Goal: Task Accomplishment & Management: Use online tool/utility

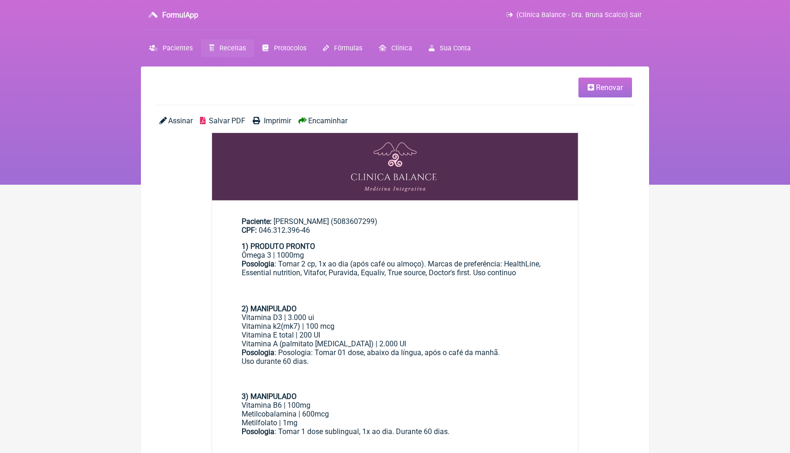
click at [229, 55] on link "Receitas" at bounding box center [227, 48] width 53 height 18
click at [229, 52] on link "Receitas" at bounding box center [227, 48] width 53 height 18
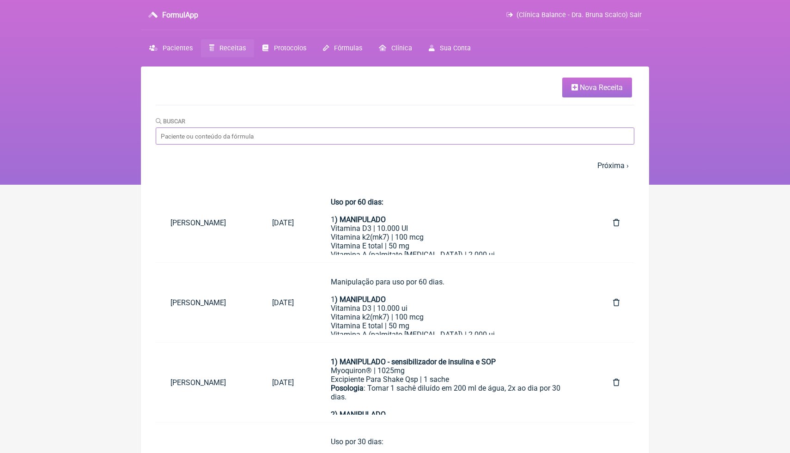
click at [202, 132] on input "Buscar" at bounding box center [395, 135] width 478 height 17
type input "polife"
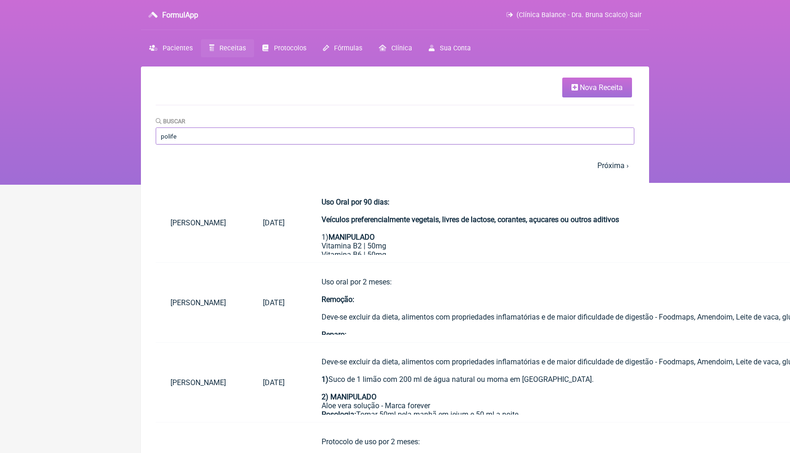
drag, startPoint x: 201, startPoint y: 135, endPoint x: 126, endPoint y: 135, distance: 75.7
click at [126, 135] on div "FormulApp (Clínica Balance - Dra. Bruna Scalco) Sair [GEOGRAPHIC_DATA] Receitas…" at bounding box center [395, 92] width 790 height 185
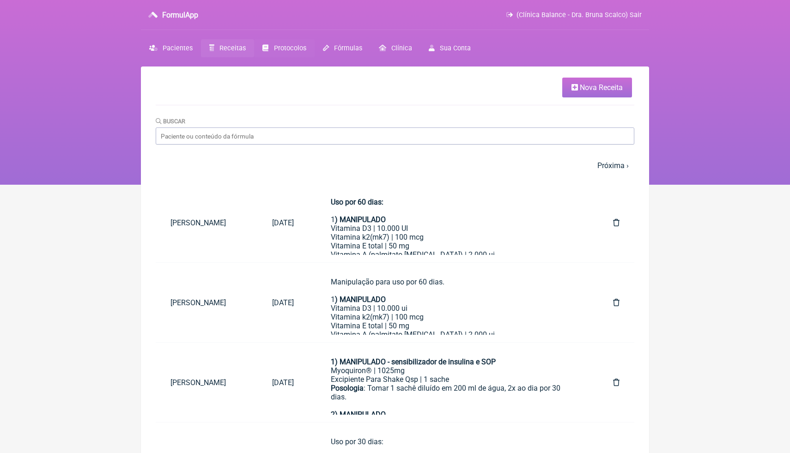
click at [290, 48] on span "Protocolos" at bounding box center [290, 48] width 32 height 8
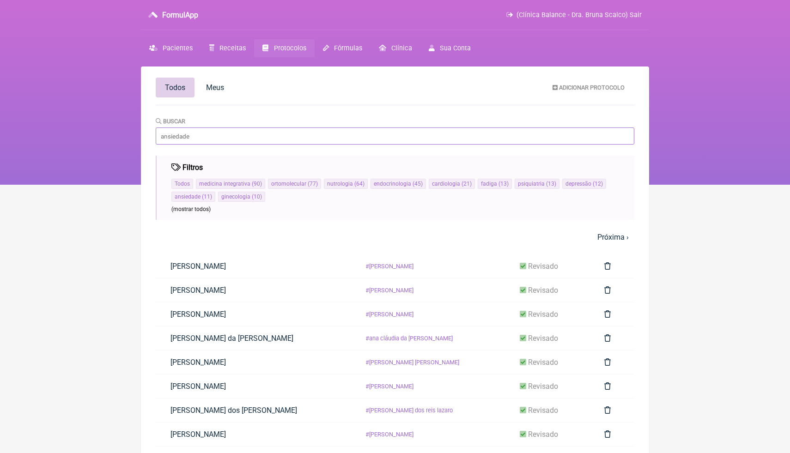
click at [254, 136] on input "Buscar" at bounding box center [395, 135] width 478 height 17
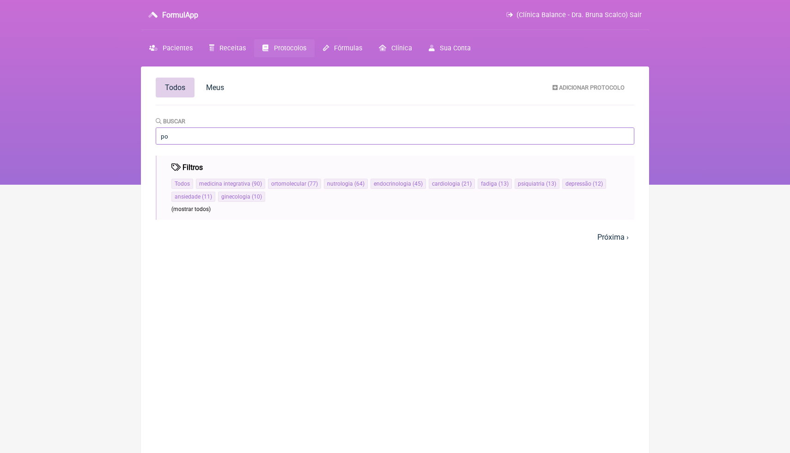
type input "p"
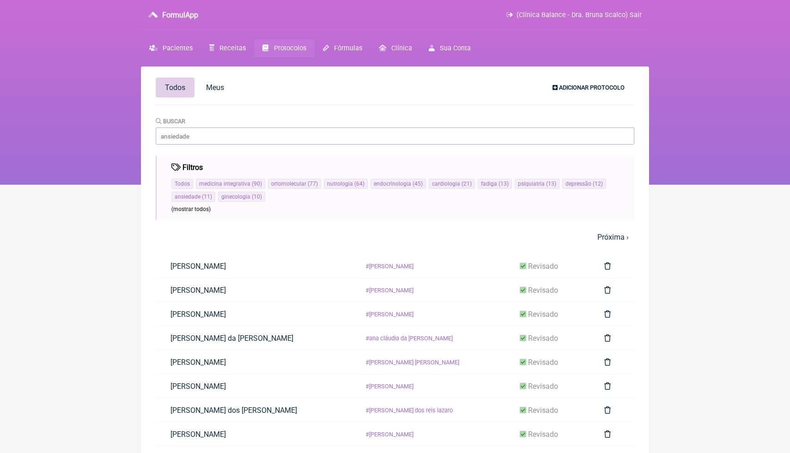
click at [572, 85] on span "Adicionar Protocolo" at bounding box center [592, 87] width 66 height 7
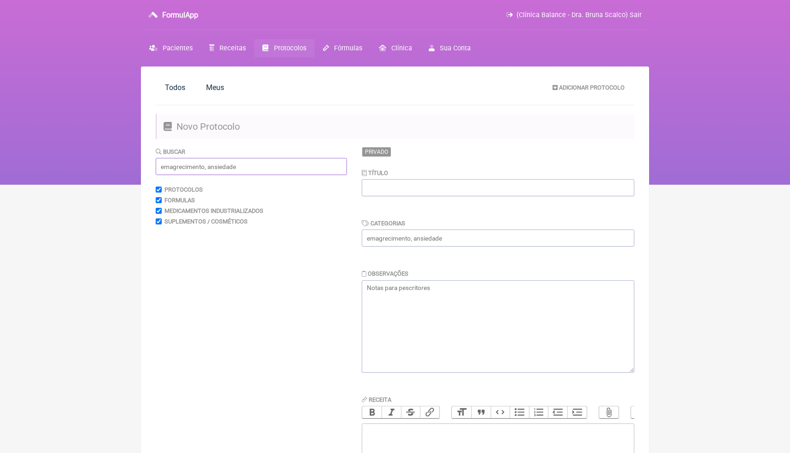
click at [300, 167] on input "text" at bounding box center [251, 166] width 191 height 17
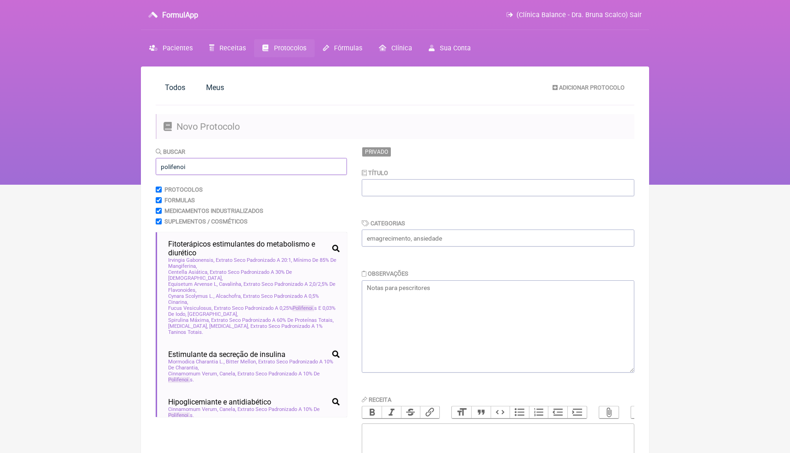
click at [294, 172] on input "polifenoi" at bounding box center [251, 166] width 191 height 17
type input "polifenoi"
click at [143, 260] on main "Todos Meus Adicionar Protocolo Novo Protocolo Buscar polifenoi Protocolos Formu…" at bounding box center [395, 322] width 508 height 511
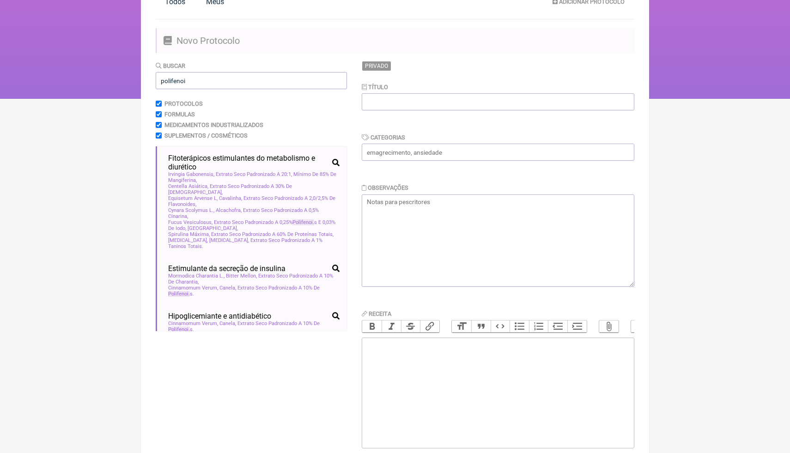
scroll to position [92, 0]
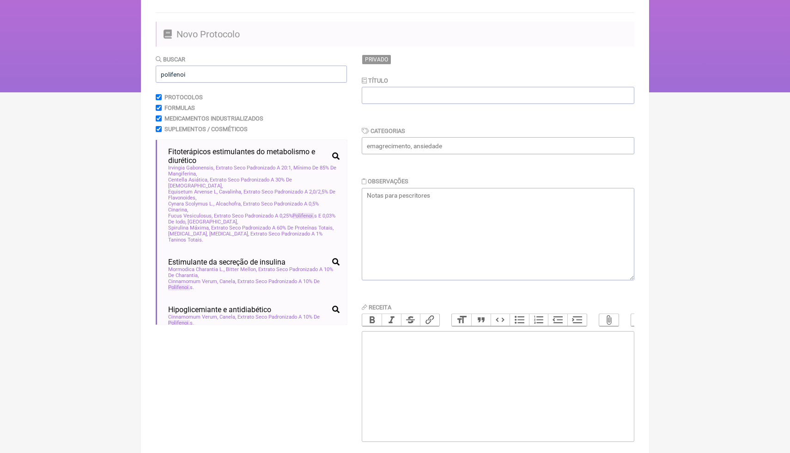
click at [220, 342] on div "Buscar polifenoi Protocolos Formulas Medicamentos Industrializados Suplementos …" at bounding box center [251, 262] width 191 height 416
drag, startPoint x: 212, startPoint y: 73, endPoint x: 146, endPoint y: 74, distance: 66.1
click at [146, 74] on main "Todos Meus Adicionar Protocolo Novo Protocolo Buscar polifenoi Protocolos Formu…" at bounding box center [395, 229] width 508 height 511
